Goal: Complete application form: Complete application form

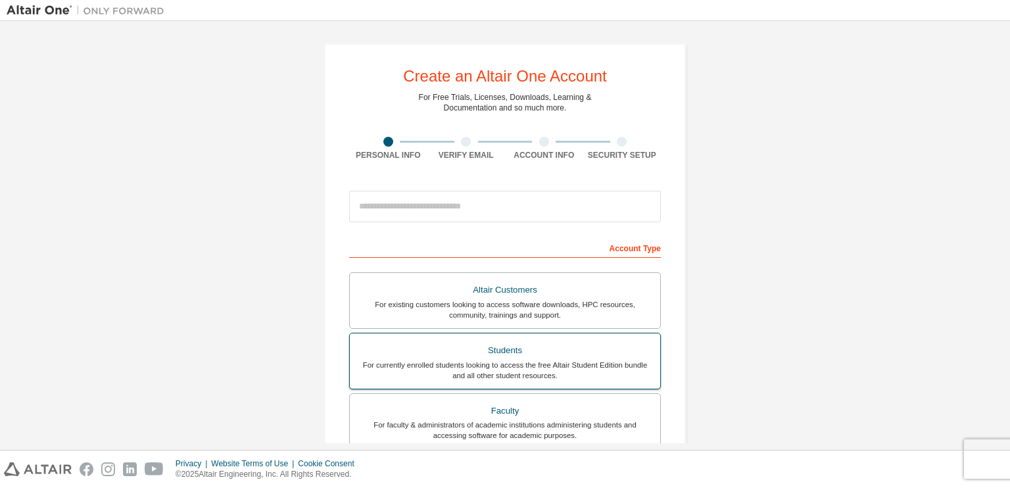
scroll to position [66, 0]
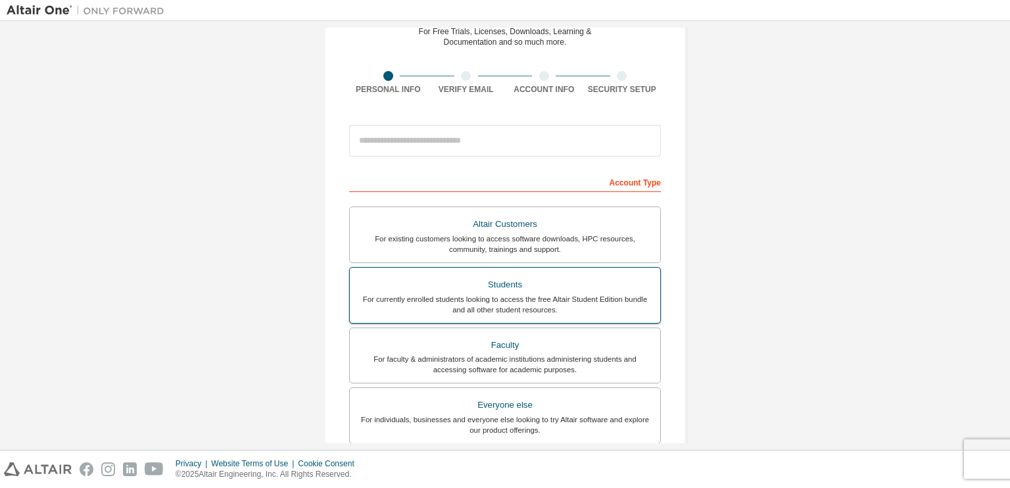
click at [508, 309] on div "For currently enrolled students looking to access the free Altair Student Editi…" at bounding box center [505, 304] width 295 height 21
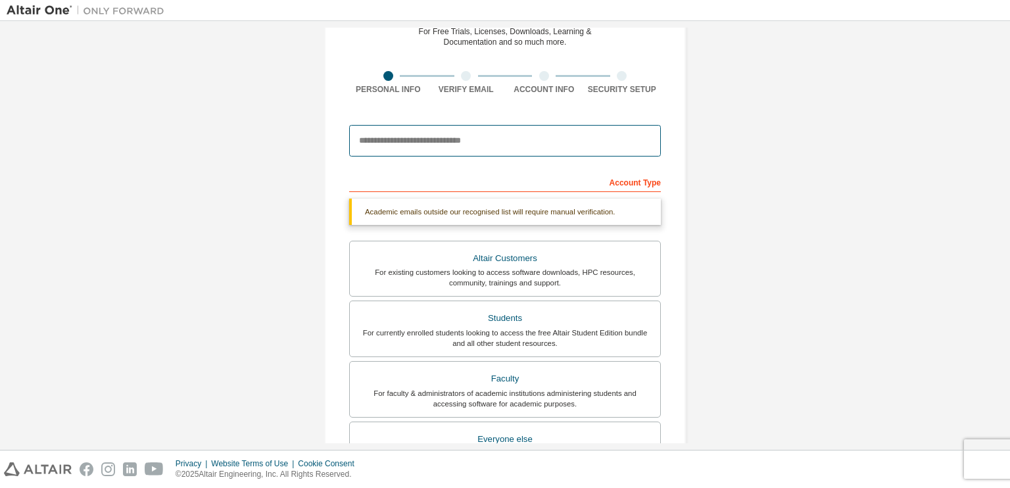
click at [433, 132] on input "email" at bounding box center [505, 141] width 312 height 32
type input "**********"
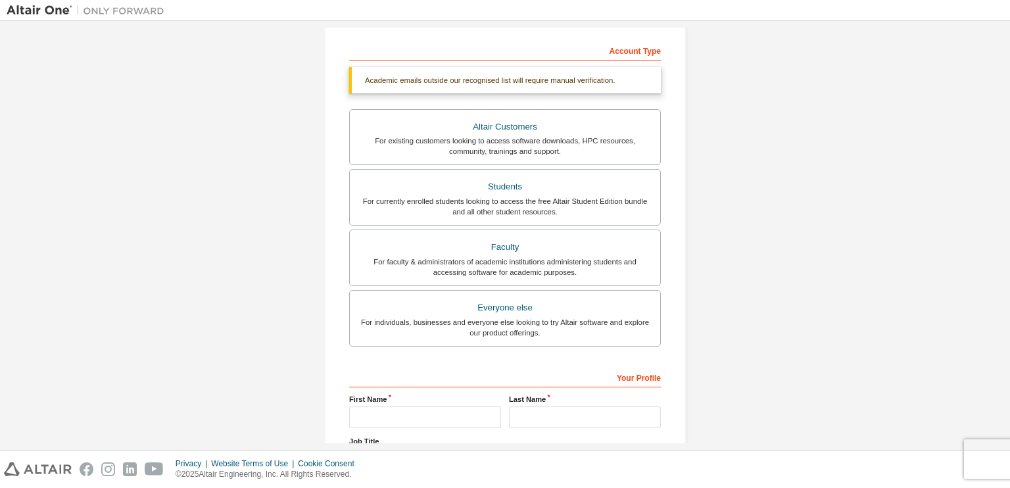
scroll to position [312, 0]
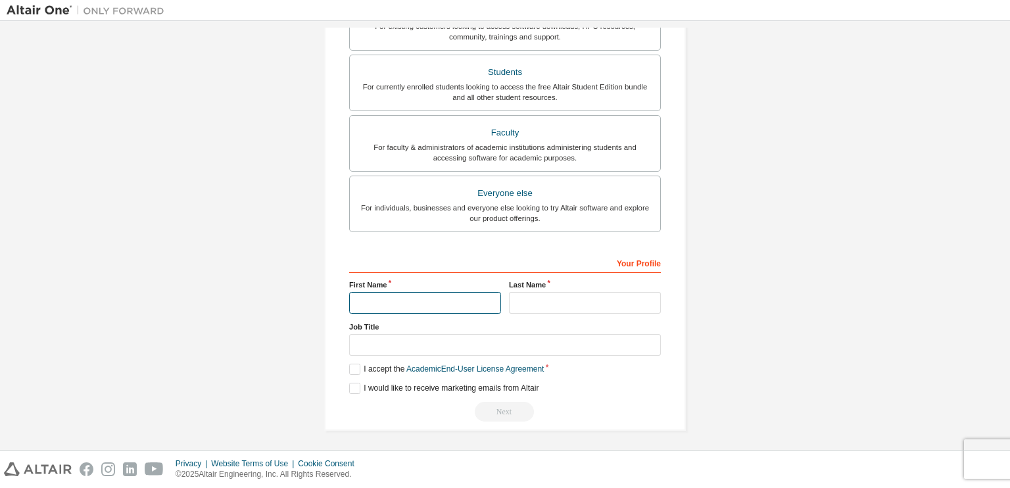
click at [442, 297] on input "text" at bounding box center [425, 303] width 152 height 22
type input "*******"
click at [521, 305] on input "text" at bounding box center [585, 303] width 152 height 22
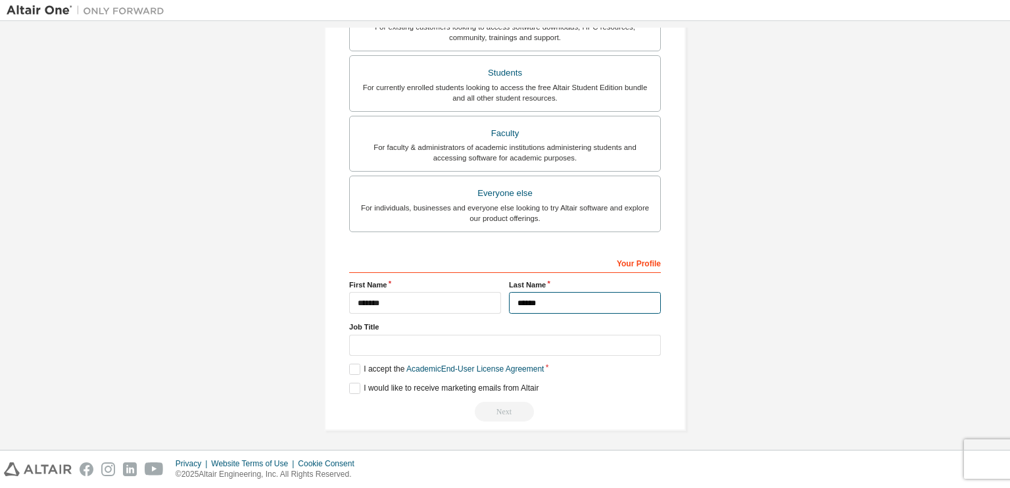
type input "******"
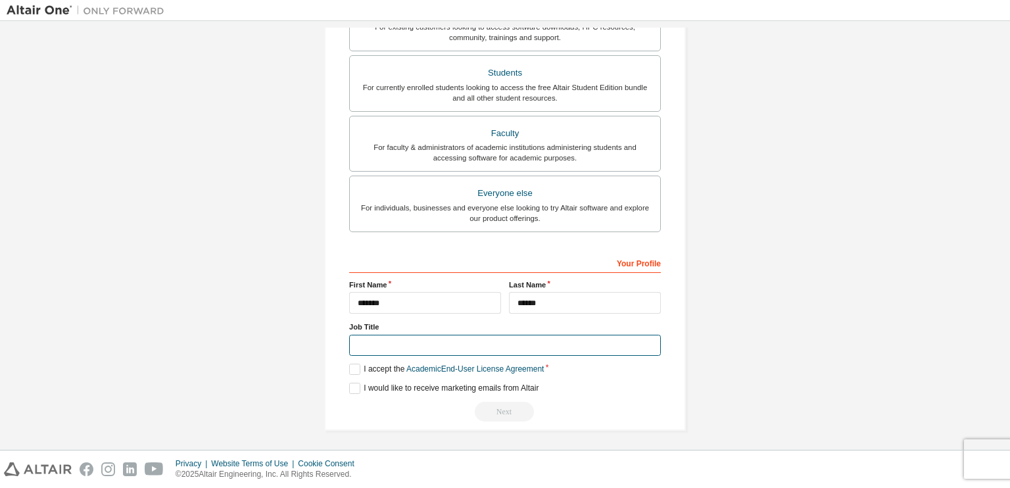
click at [481, 347] on input "text" at bounding box center [505, 346] width 312 height 22
type input "*******"
click at [353, 369] on label "I accept the Academic End-User License Agreement" at bounding box center [446, 369] width 195 height 11
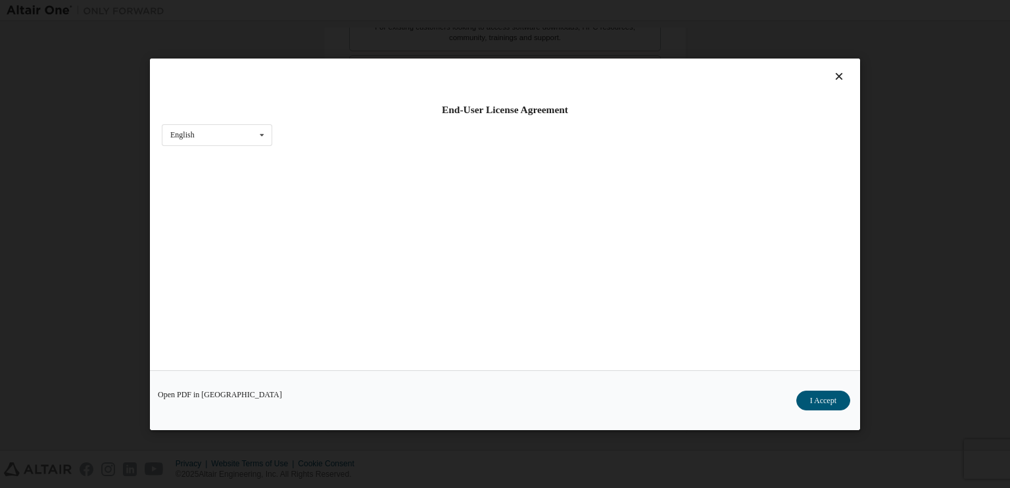
click at [354, 389] on div "Open PDF in New Tab I Accept" at bounding box center [505, 400] width 710 height 60
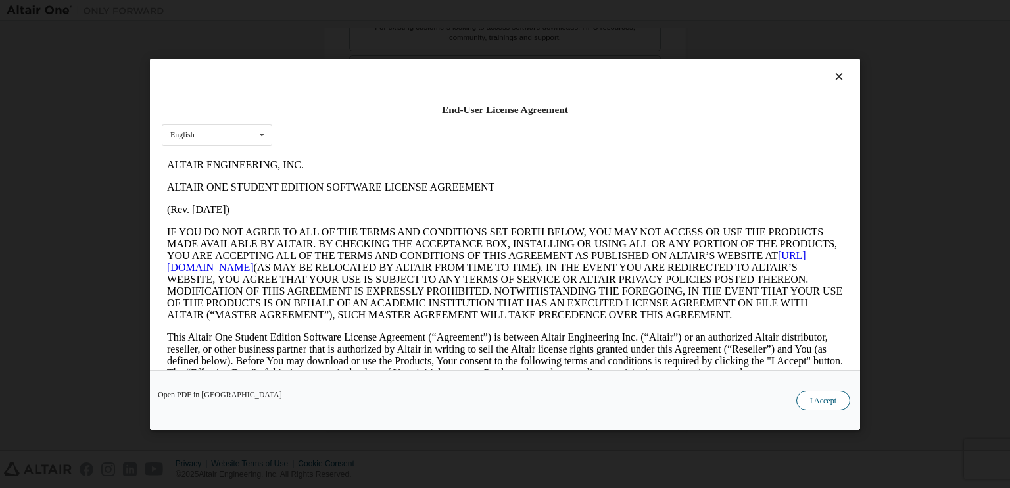
scroll to position [0, 0]
click at [839, 403] on button "I Accept" at bounding box center [824, 400] width 54 height 20
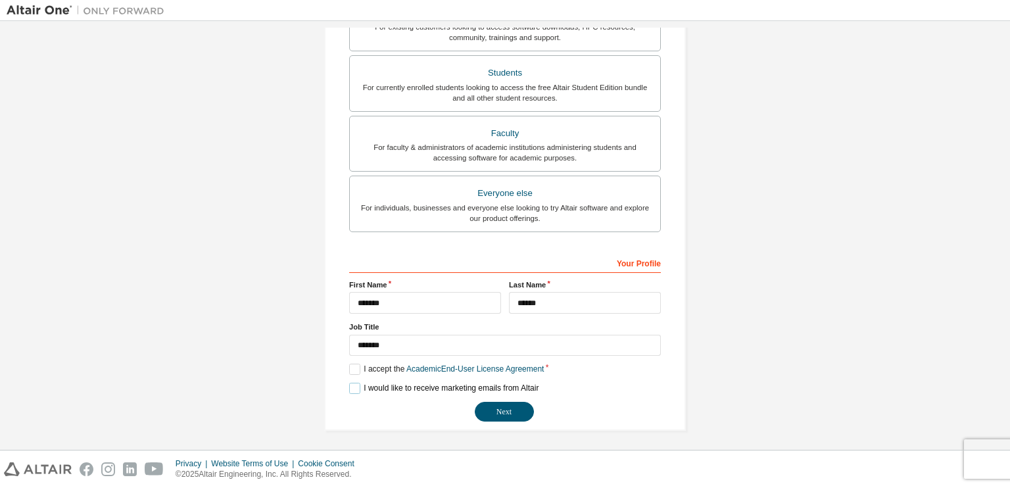
click at [349, 384] on label "I would like to receive marketing emails from Altair" at bounding box center [443, 388] width 189 height 11
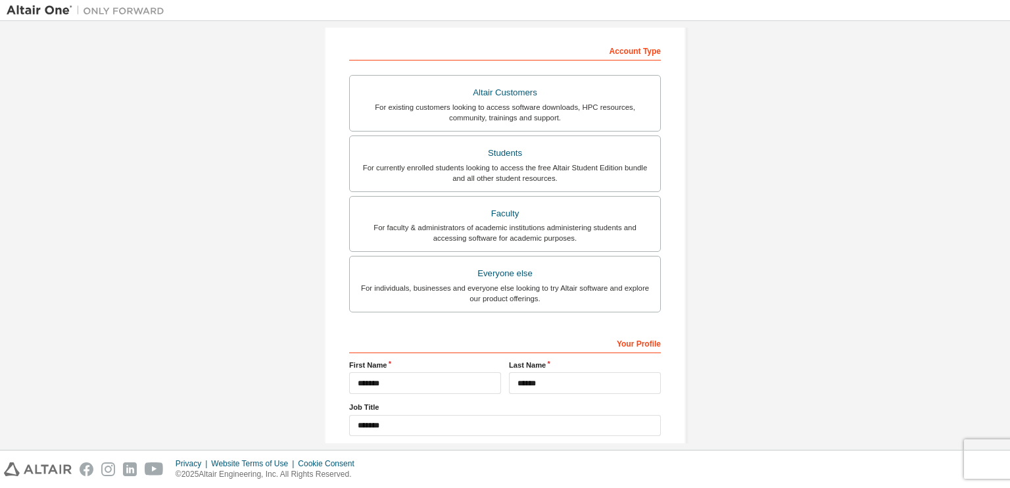
scroll to position [278, 0]
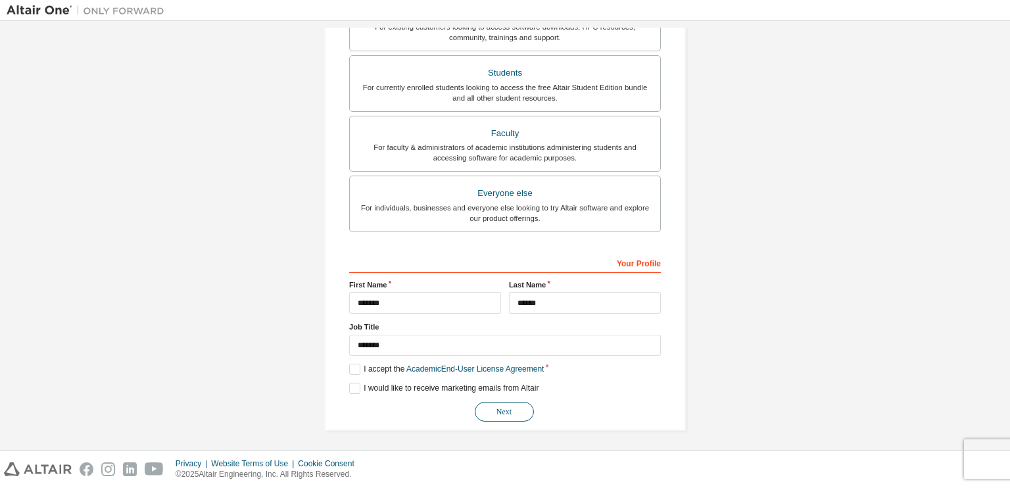
click at [494, 406] on button "Next" at bounding box center [504, 412] width 59 height 20
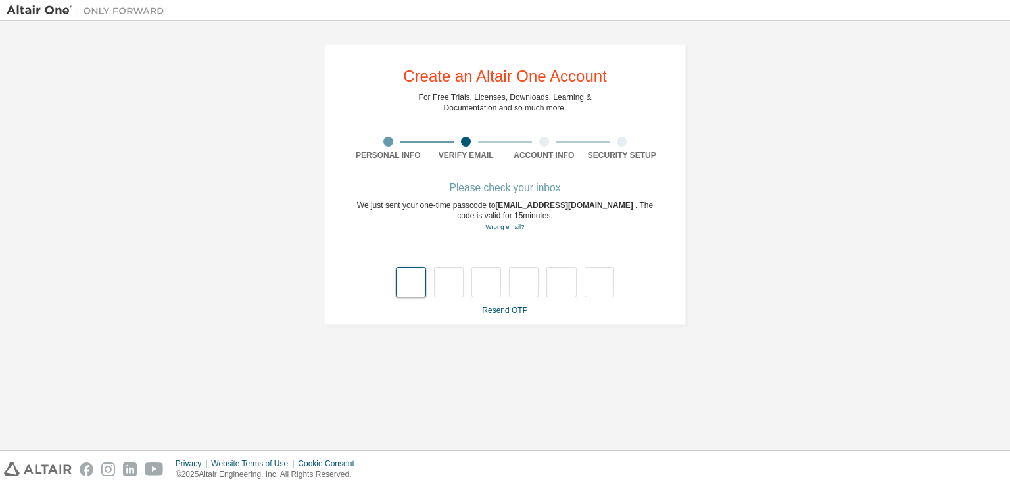
type input "*"
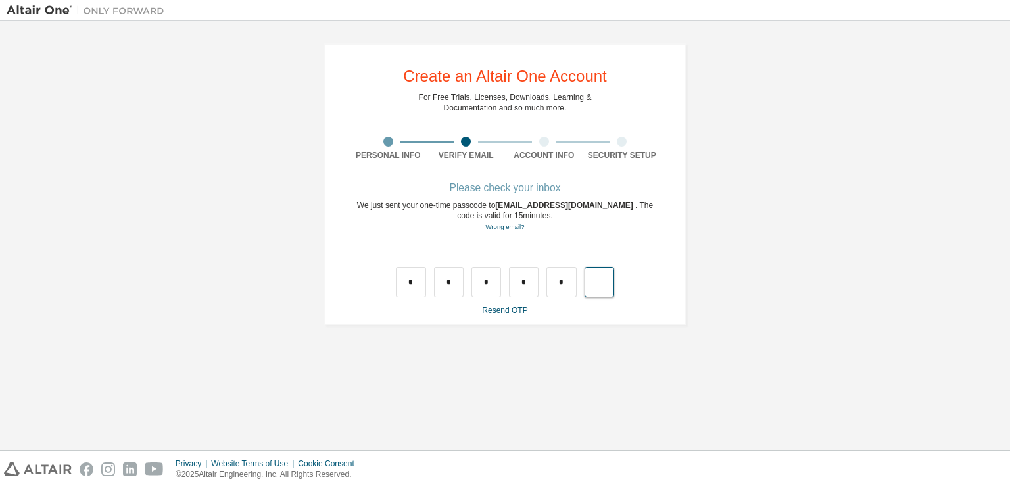
type input "*"
click at [416, 285] on input "text" at bounding box center [411, 282] width 30 height 30
type input "*"
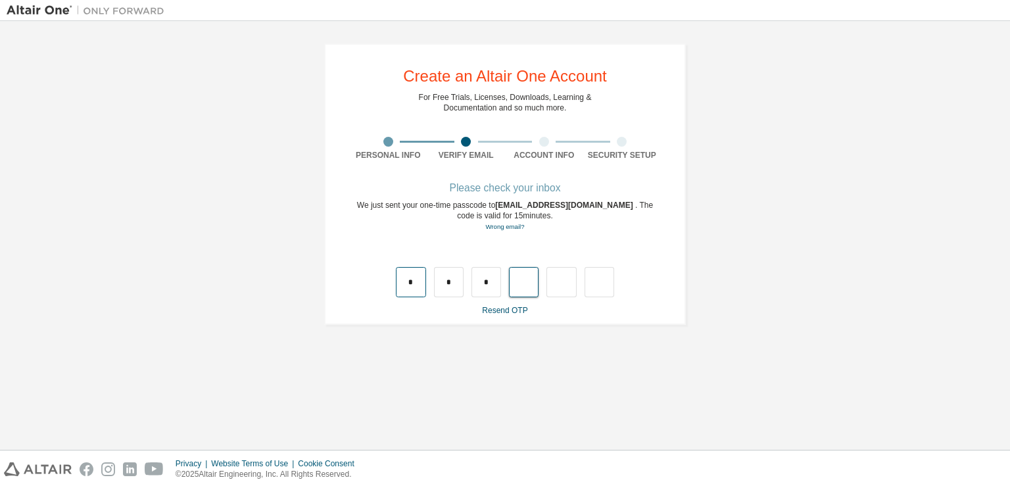
type input "*"
drag, startPoint x: 550, startPoint y: 277, endPoint x: 374, endPoint y: 280, distance: 175.7
click at [374, 279] on div "* * * *" at bounding box center [505, 268] width 312 height 57
click at [420, 284] on input "*" at bounding box center [411, 282] width 30 height 30
click at [564, 270] on input "text" at bounding box center [562, 282] width 30 height 30
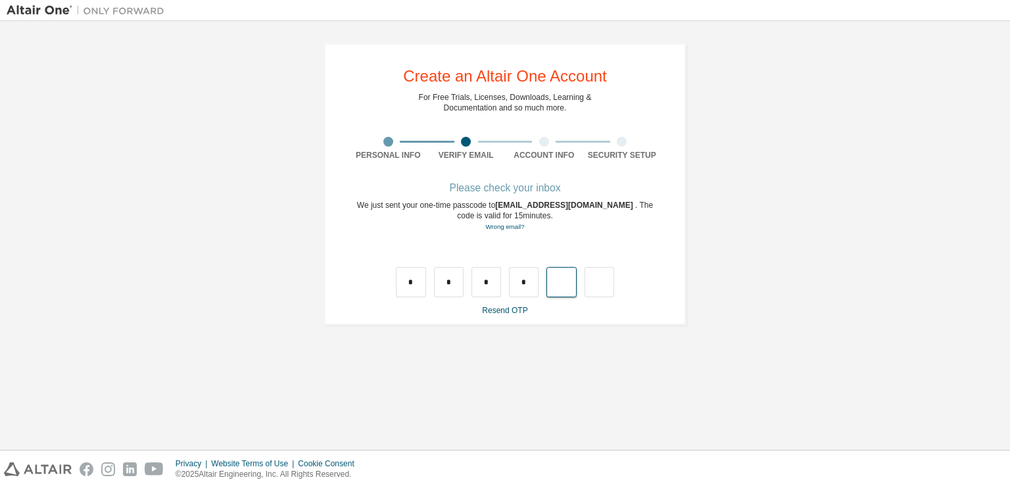
type input "*"
click at [408, 281] on input "text" at bounding box center [411, 282] width 30 height 30
type input "*"
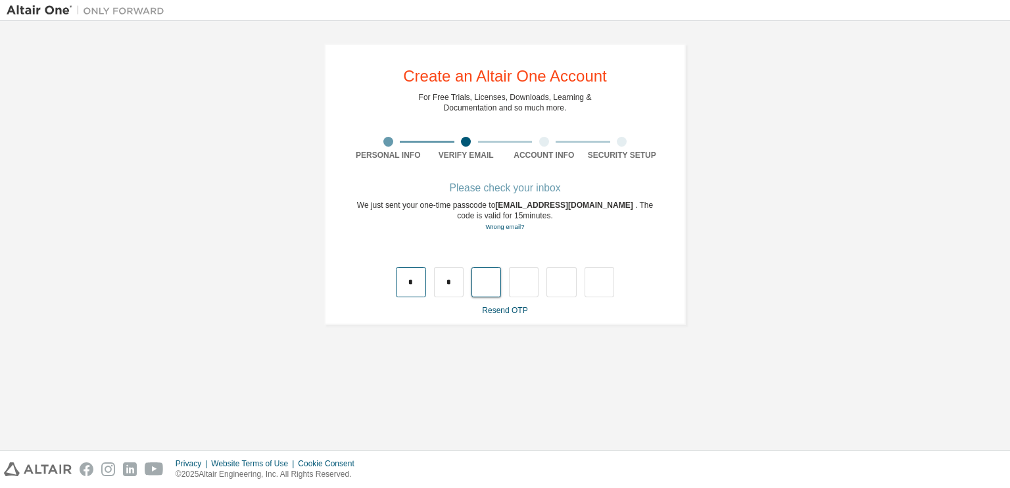
type input "*"
click at [412, 278] on input "text" at bounding box center [411, 282] width 30 height 30
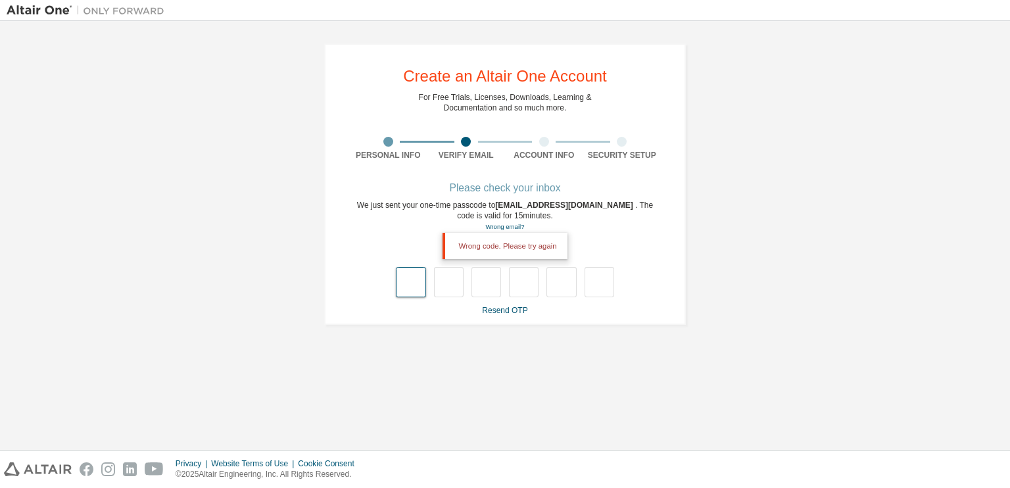
type input "*"
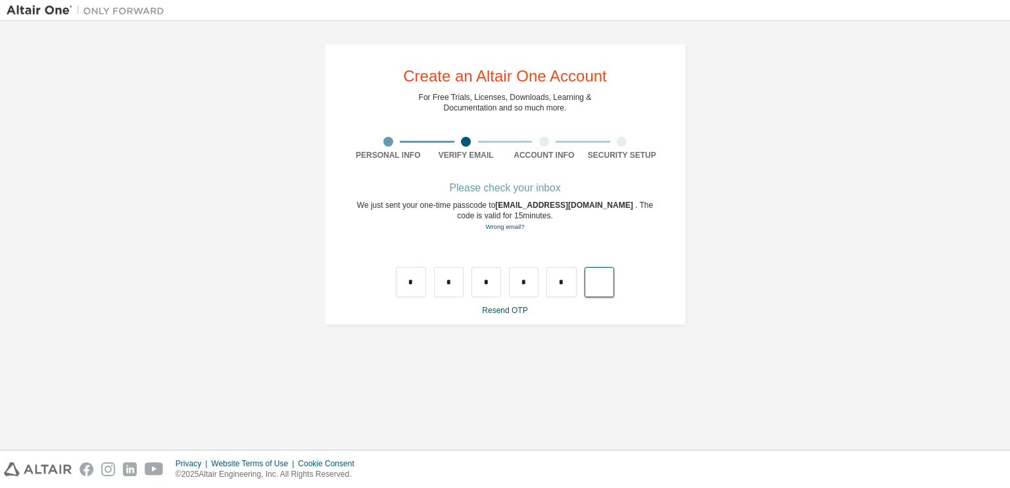
type input "*"
